Goal: Browse casually: Explore the website without a specific task or goal

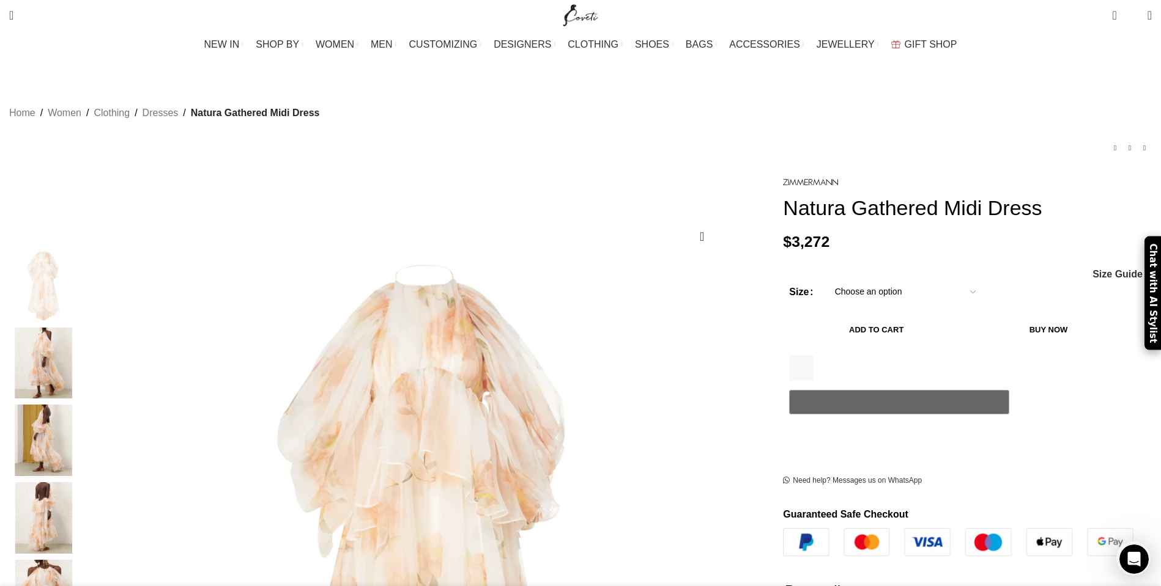
click at [81, 342] on img "2 / 8" at bounding box center [43, 364] width 75 height 72
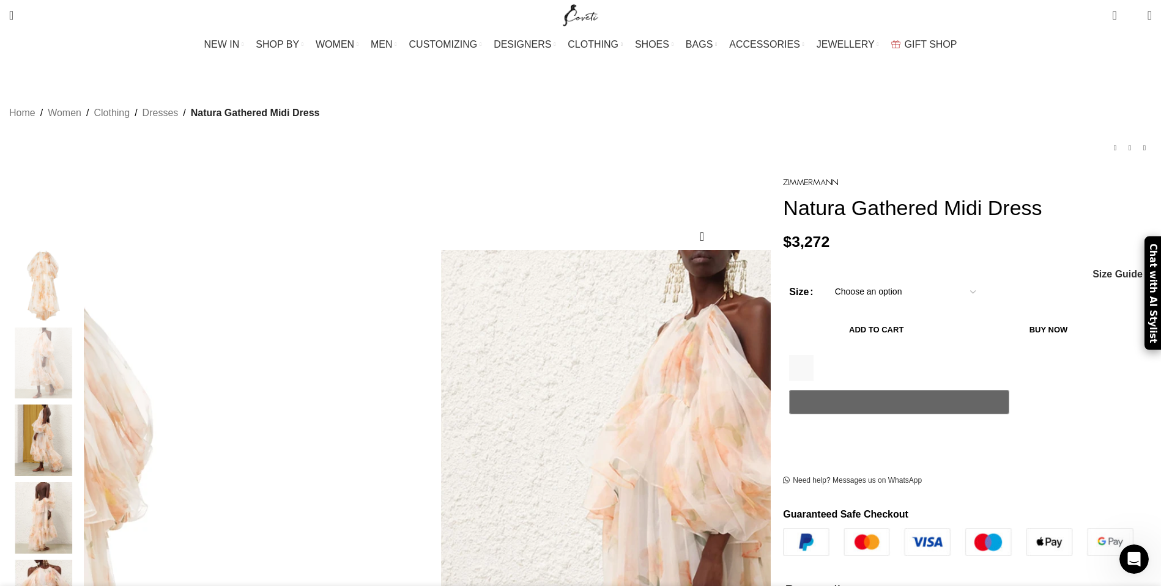
scroll to position [0, 257]
click at [81, 408] on img "3 / 8" at bounding box center [43, 441] width 75 height 72
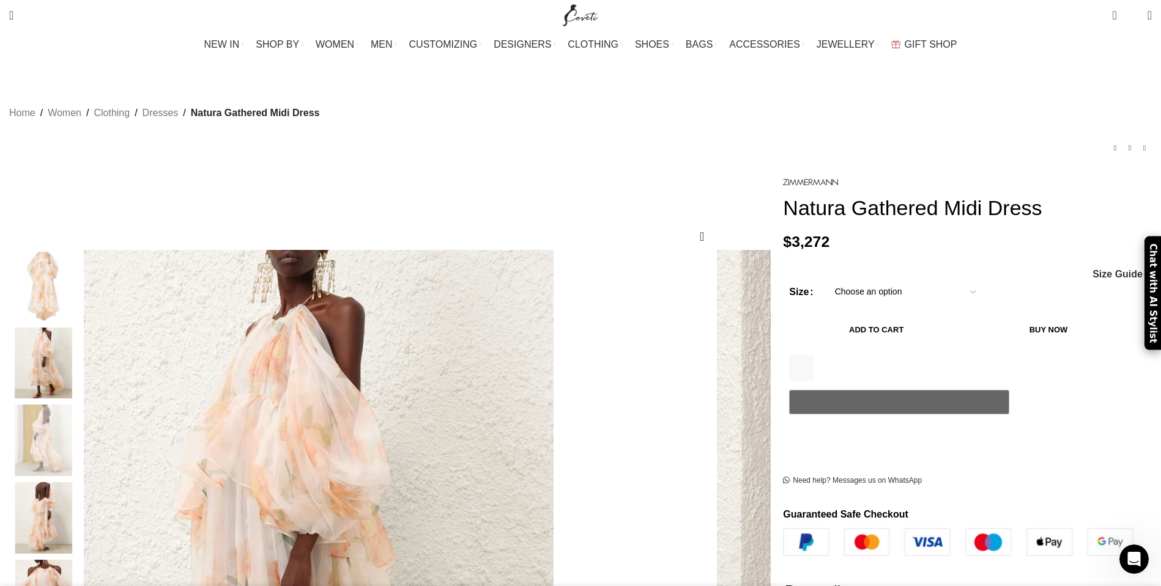
click at [81, 460] on img "3 / 8" at bounding box center [43, 441] width 75 height 72
click at [81, 485] on img "4 / 8" at bounding box center [43, 518] width 75 height 72
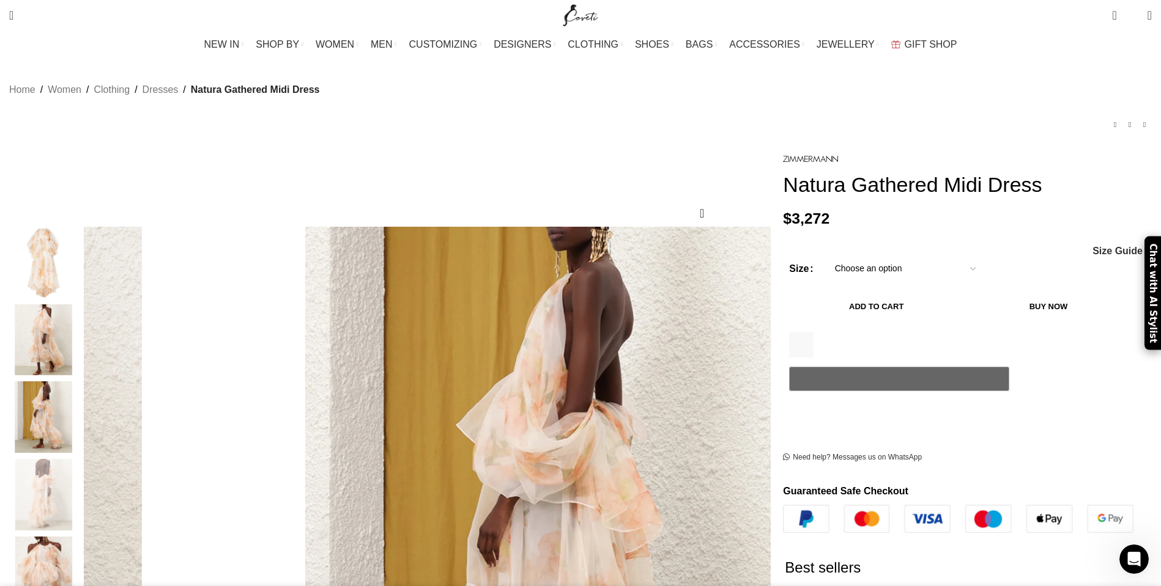
scroll to position [127, 0]
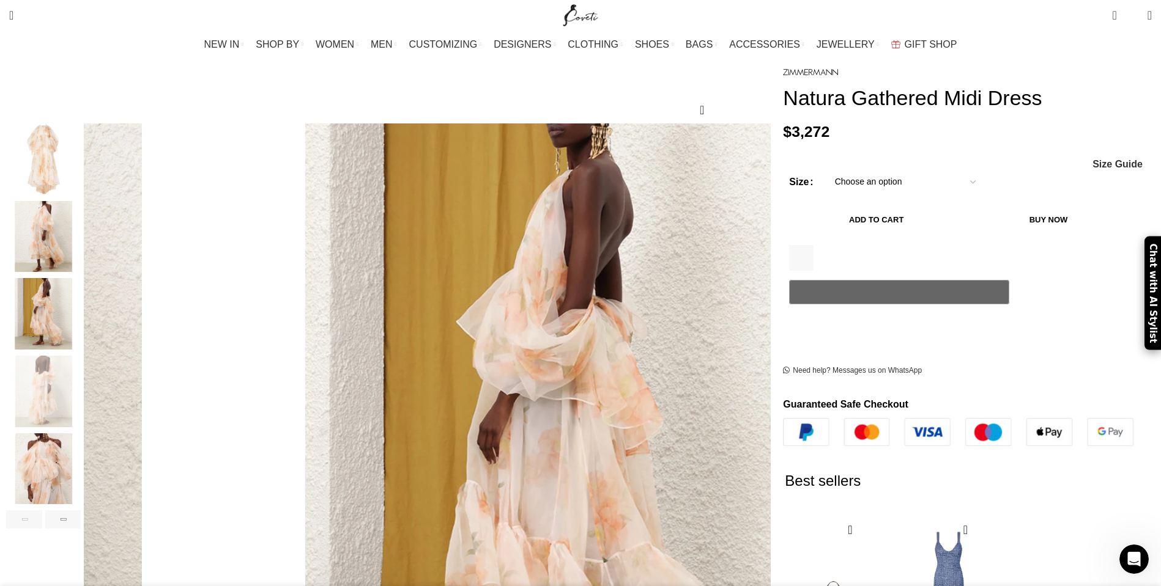
click at [81, 467] on img "5 / 8" at bounding box center [43, 470] width 75 height 72
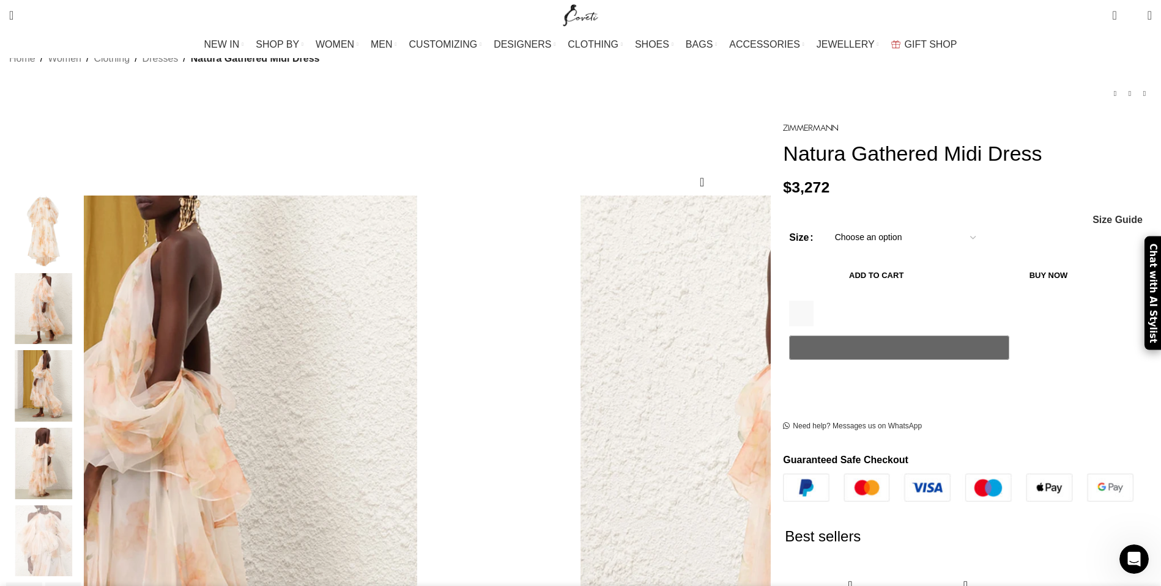
scroll to position [51, 0]
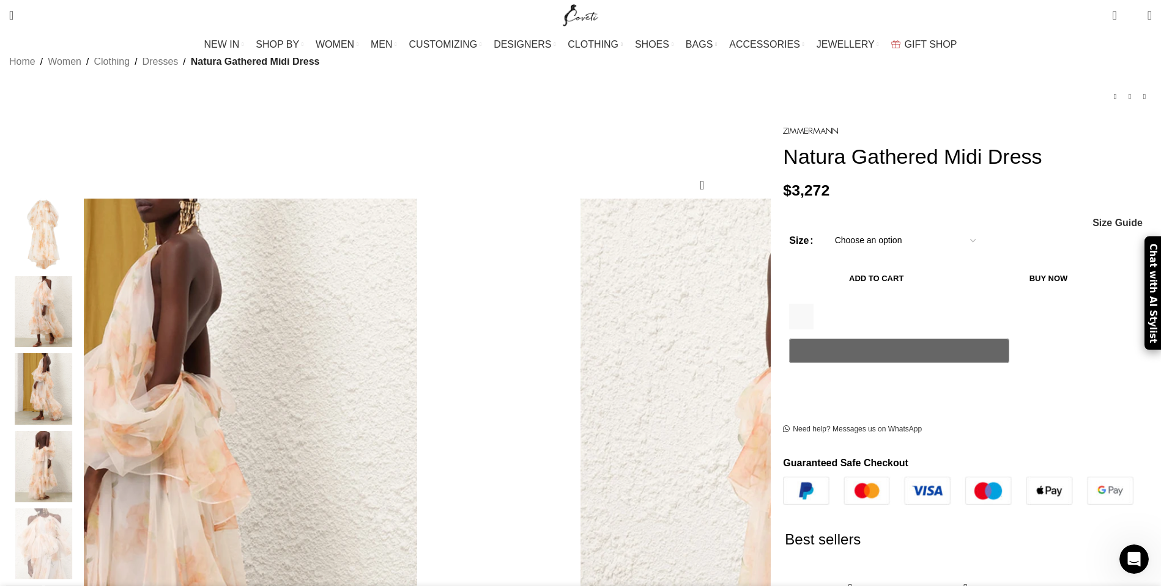
click at [81, 237] on img "1 / 8" at bounding box center [43, 235] width 75 height 72
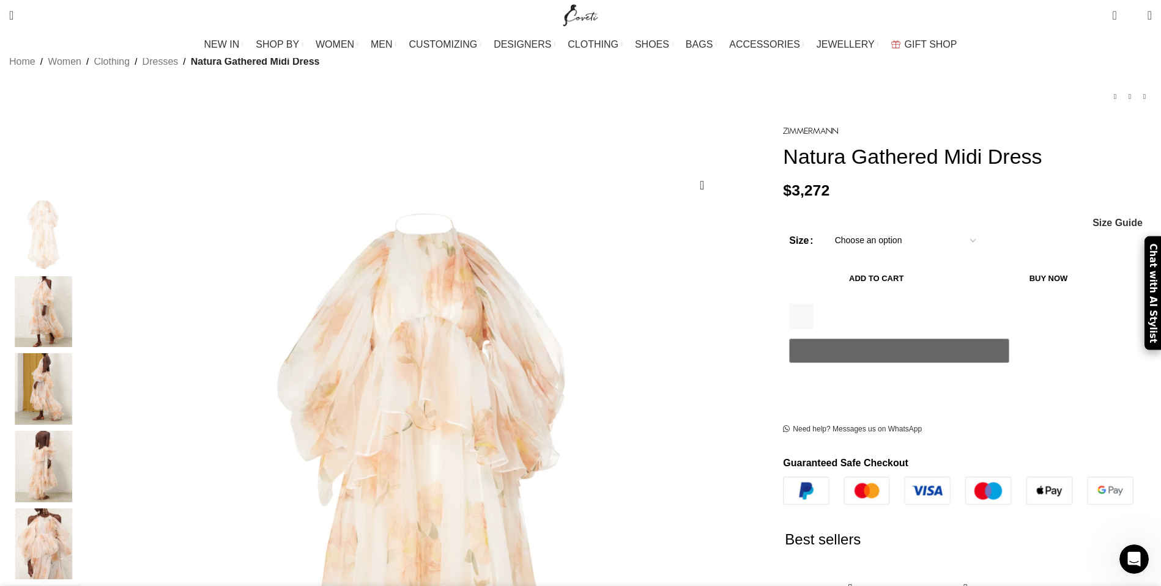
click at [81, 231] on img "1 / 8" at bounding box center [43, 235] width 75 height 72
click at [81, 280] on img "2 / 8" at bounding box center [43, 312] width 75 height 72
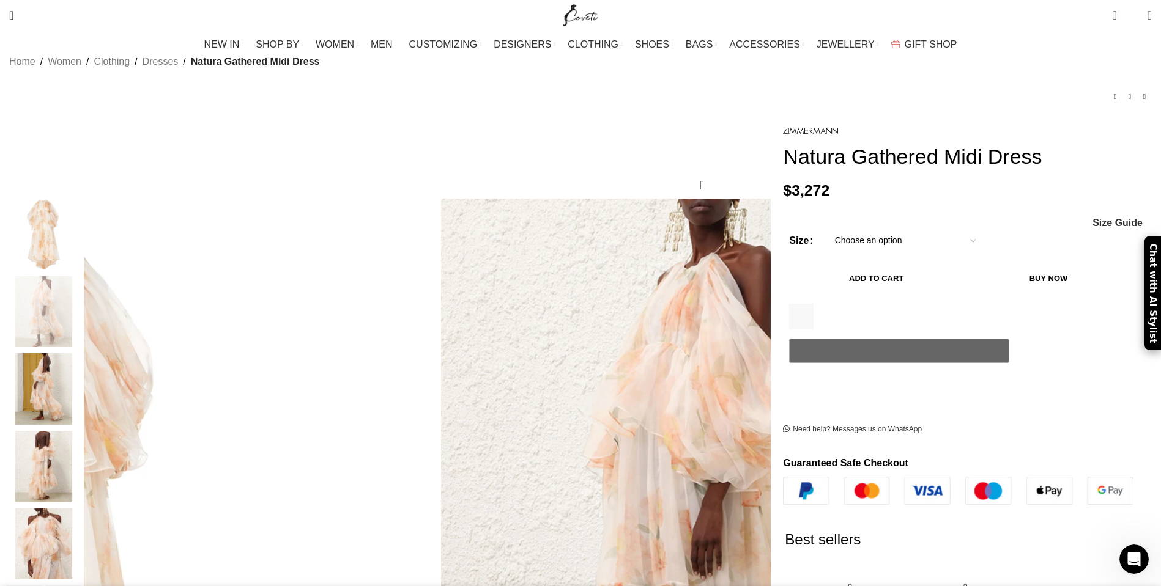
scroll to position [0, 386]
click at [81, 353] on img "3 / 8" at bounding box center [43, 389] width 75 height 72
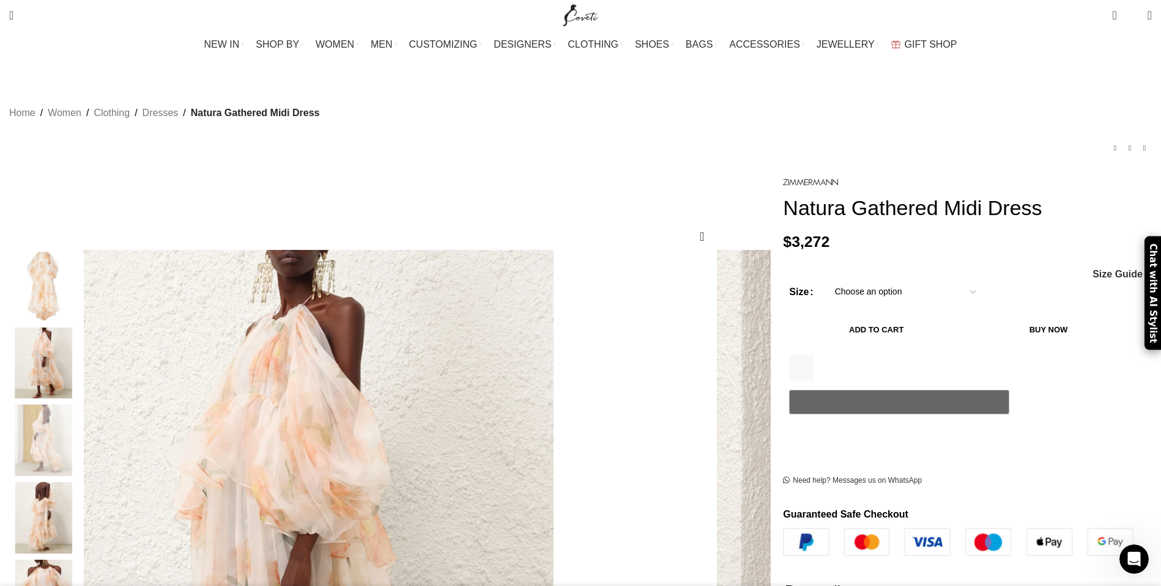
scroll to position [0, 0]
click at [342, 182] on div "Add to wishlist Click to enlarge" at bounding box center [386, 561] width 761 height 775
click at [783, 174] on div "Natura Gathered Midi Dress $ 3,272 Women's clothing size guide Women Clothing S…" at bounding box center [967, 553] width 369 height 759
